Goal: Task Accomplishment & Management: Use online tool/utility

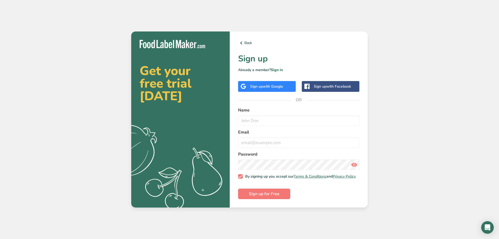
click at [271, 85] on span "with Google" at bounding box center [273, 86] width 20 height 5
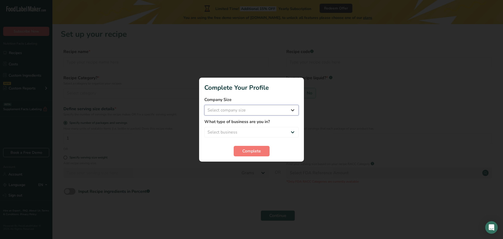
click at [273, 110] on select "Select company size Fewer than 10 Employees 10 to 50 Employees 51 to 500 Employ…" at bounding box center [251, 110] width 94 height 10
select select "1"
click at [204, 105] on select "Select company size Fewer than 10 Employees 10 to 50 Employees 51 to 500 Employ…" at bounding box center [251, 110] width 94 height 10
click at [257, 132] on select "Select business Packaged Food Manufacturer Restaurant & Cafe Bakery Meal Plans …" at bounding box center [251, 132] width 94 height 10
select select "1"
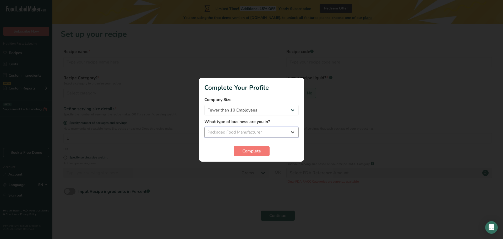
click at [204, 127] on select "Select business Packaged Food Manufacturer Restaurant & Cafe Bakery Meal Plans …" at bounding box center [251, 132] width 94 height 10
click at [253, 149] on span "Complete" at bounding box center [251, 151] width 19 height 6
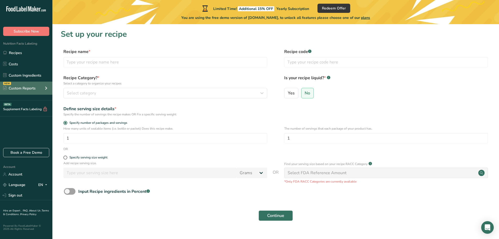
click at [27, 87] on div "Custom Reports" at bounding box center [19, 88] width 32 height 6
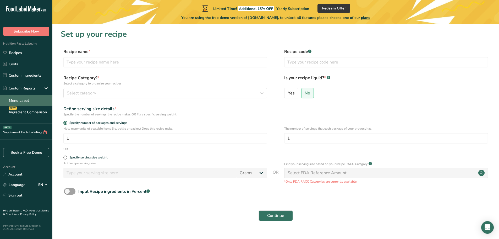
click at [26, 98] on link "Menu Label" at bounding box center [26, 101] width 52 height 12
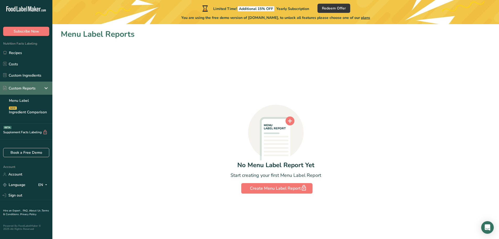
click at [44, 88] on icon at bounding box center [46, 87] width 6 height 9
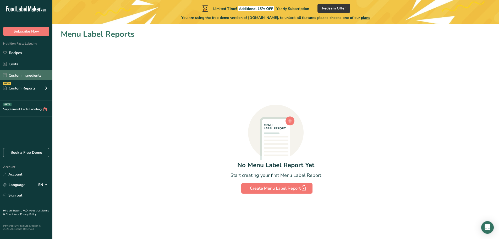
click at [34, 74] on link "Custom Ingredients" at bounding box center [26, 75] width 52 height 10
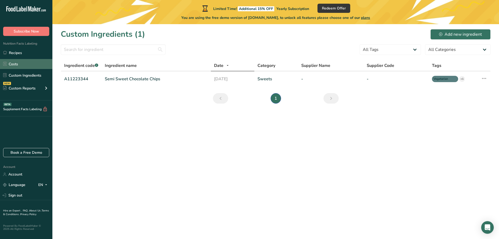
click at [34, 63] on link "Costs" at bounding box center [26, 64] width 52 height 10
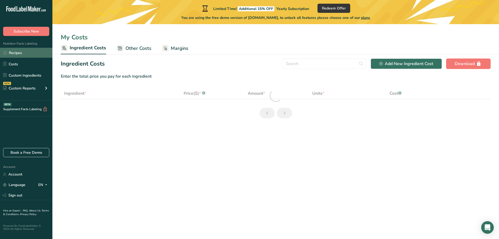
select select "1"
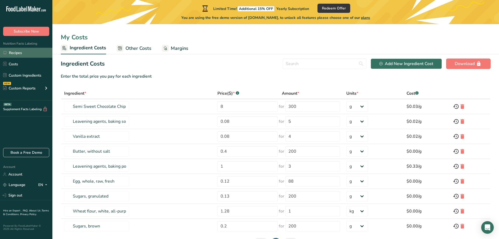
click at [34, 53] on link "Recipes" at bounding box center [26, 53] width 52 height 10
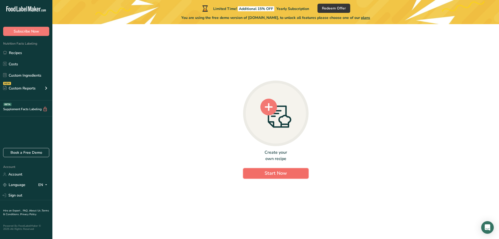
click at [266, 174] on span "Start Now" at bounding box center [276, 173] width 22 height 6
